Goal: Task Accomplishment & Management: Manage account settings

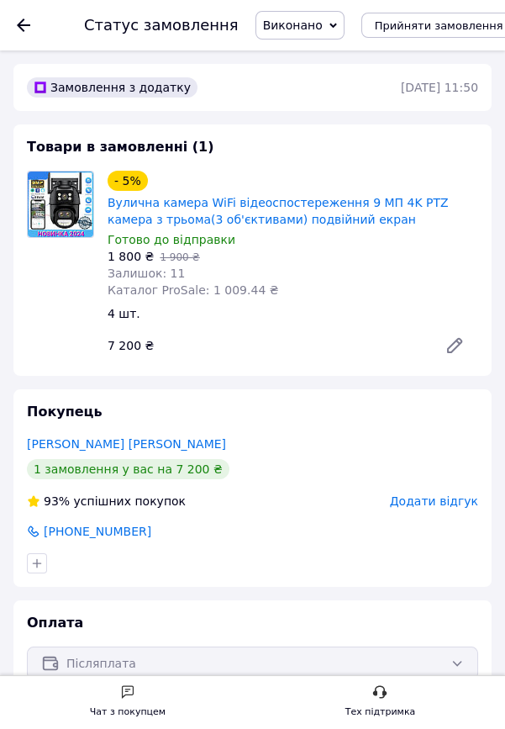
click at [26, 23] on icon at bounding box center [23, 24] width 13 height 13
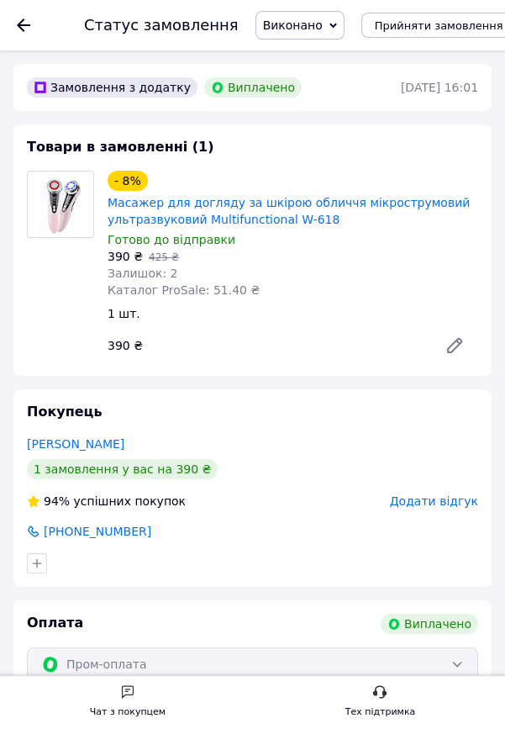
click at [28, 25] on icon at bounding box center [23, 24] width 13 height 13
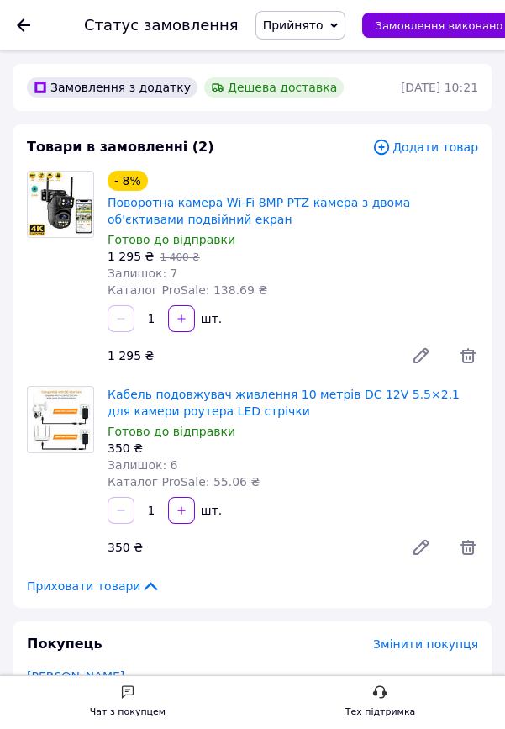
click at [24, 20] on icon at bounding box center [23, 24] width 13 height 13
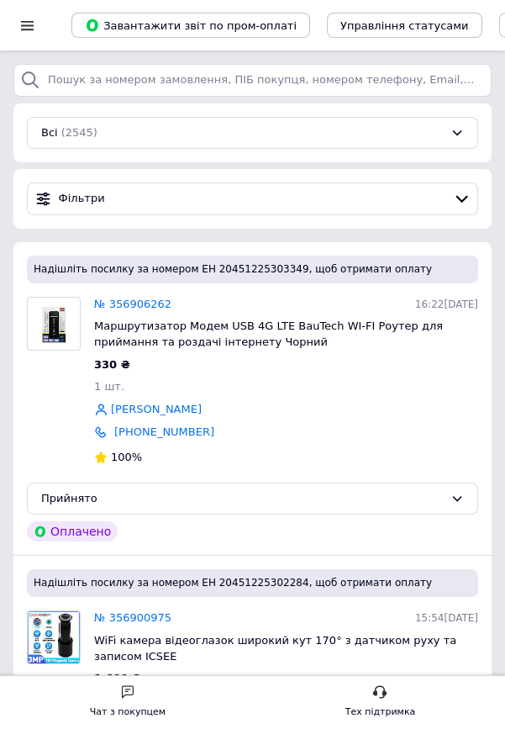
click at [28, 18] on div at bounding box center [27, 25] width 21 height 15
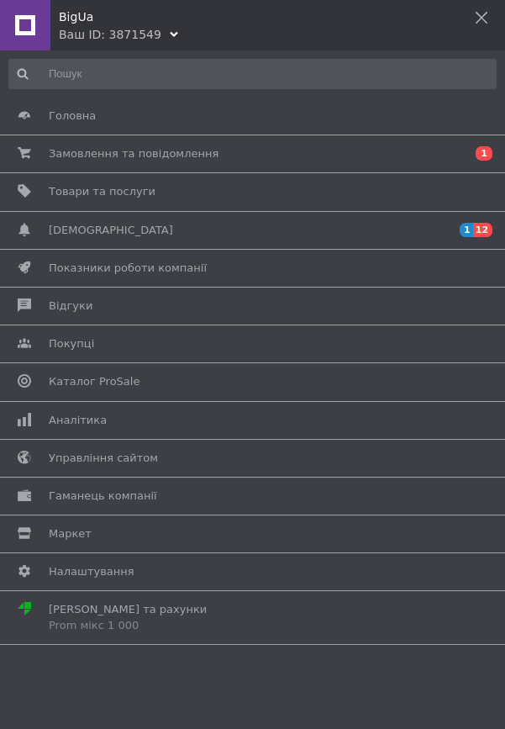
click at [387, 152] on span "Замовлення та повідомлення" at bounding box center [250, 153] width 402 height 15
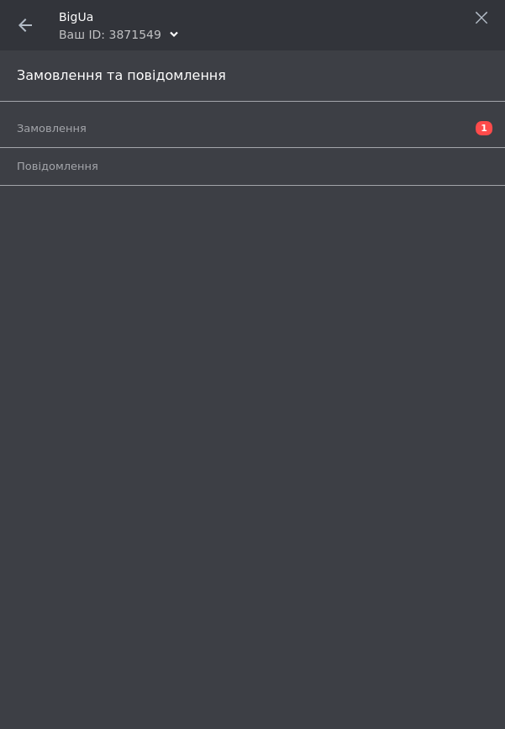
click at [403, 123] on span "Замовлення" at bounding box center [234, 128] width 434 height 15
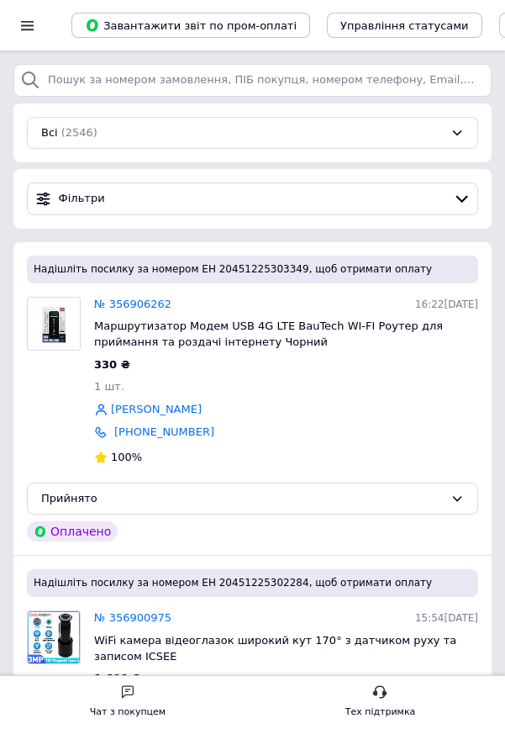
click at [31, 30] on div at bounding box center [27, 25] width 21 height 15
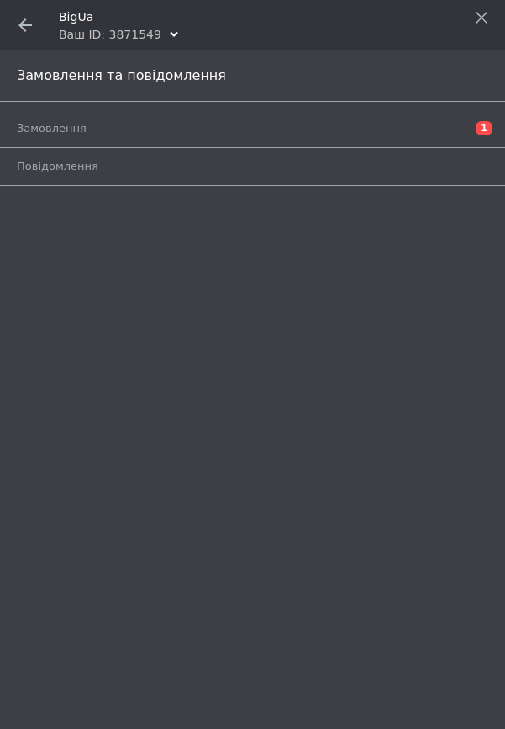
click at [30, 30] on icon at bounding box center [24, 24] width 13 height 13
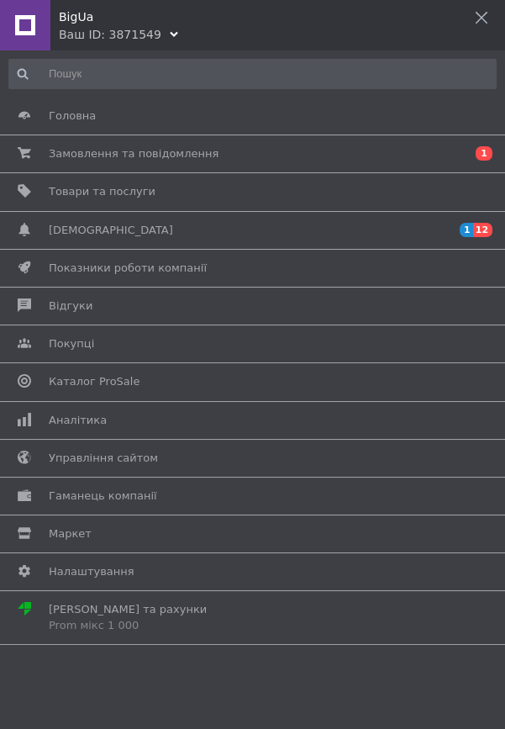
click at [411, 234] on span "Сповіщення" at bounding box center [250, 230] width 402 height 15
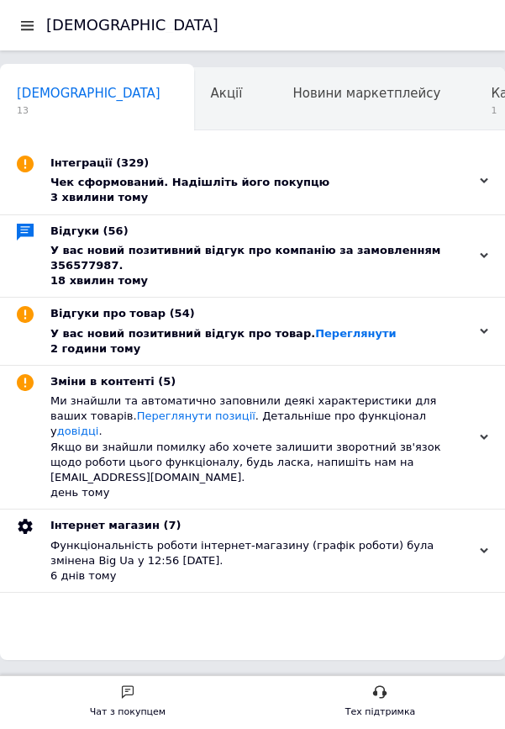
scroll to position [0, 8]
click at [470, 335] on div "2 години тому" at bounding box center [475, 331] width 25 height 8
